Goal: Information Seeking & Learning: Learn about a topic

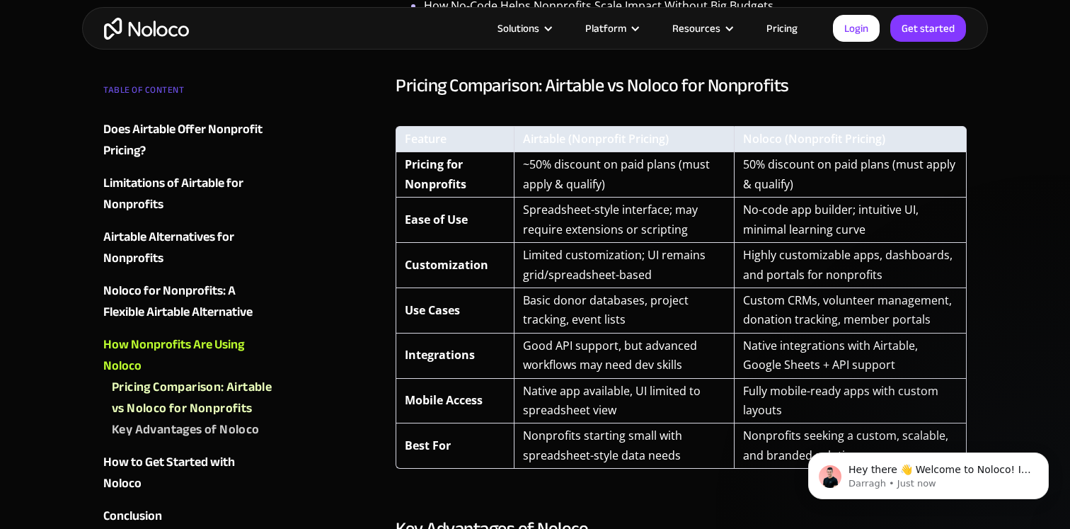
click at [772, 29] on link "Pricing" at bounding box center [782, 28] width 67 height 18
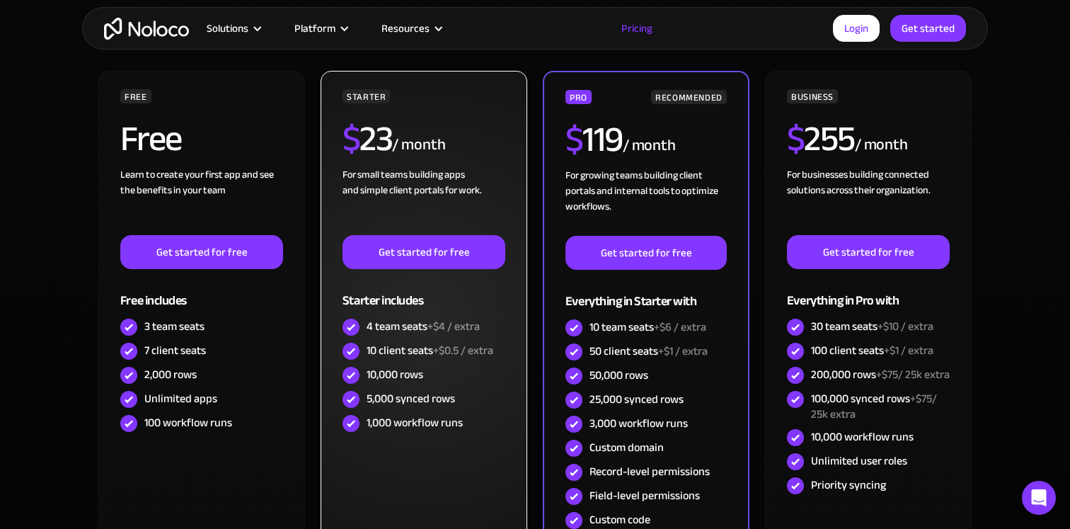
scroll to position [425, 0]
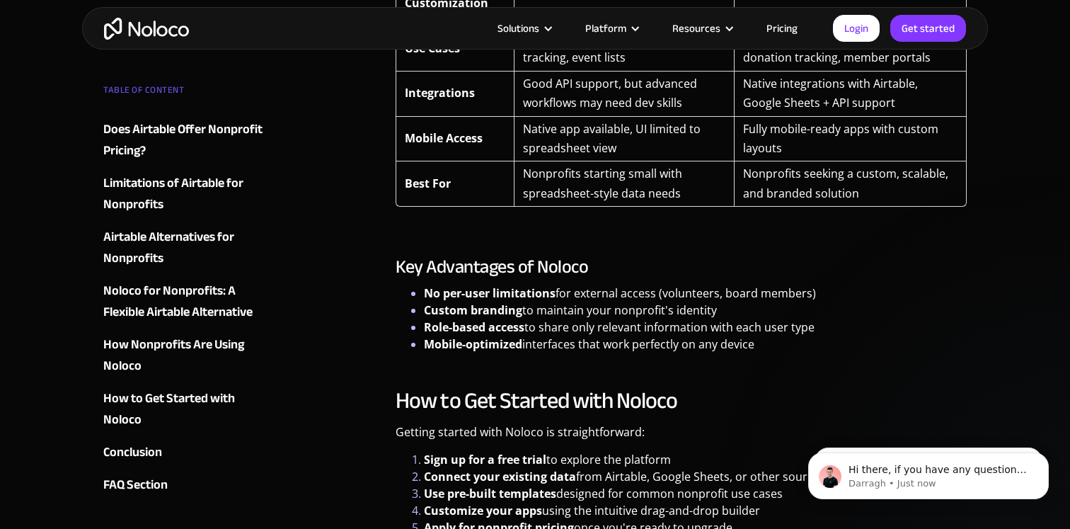
scroll to position [3360, 0]
